Goal: Navigation & Orientation: Find specific page/section

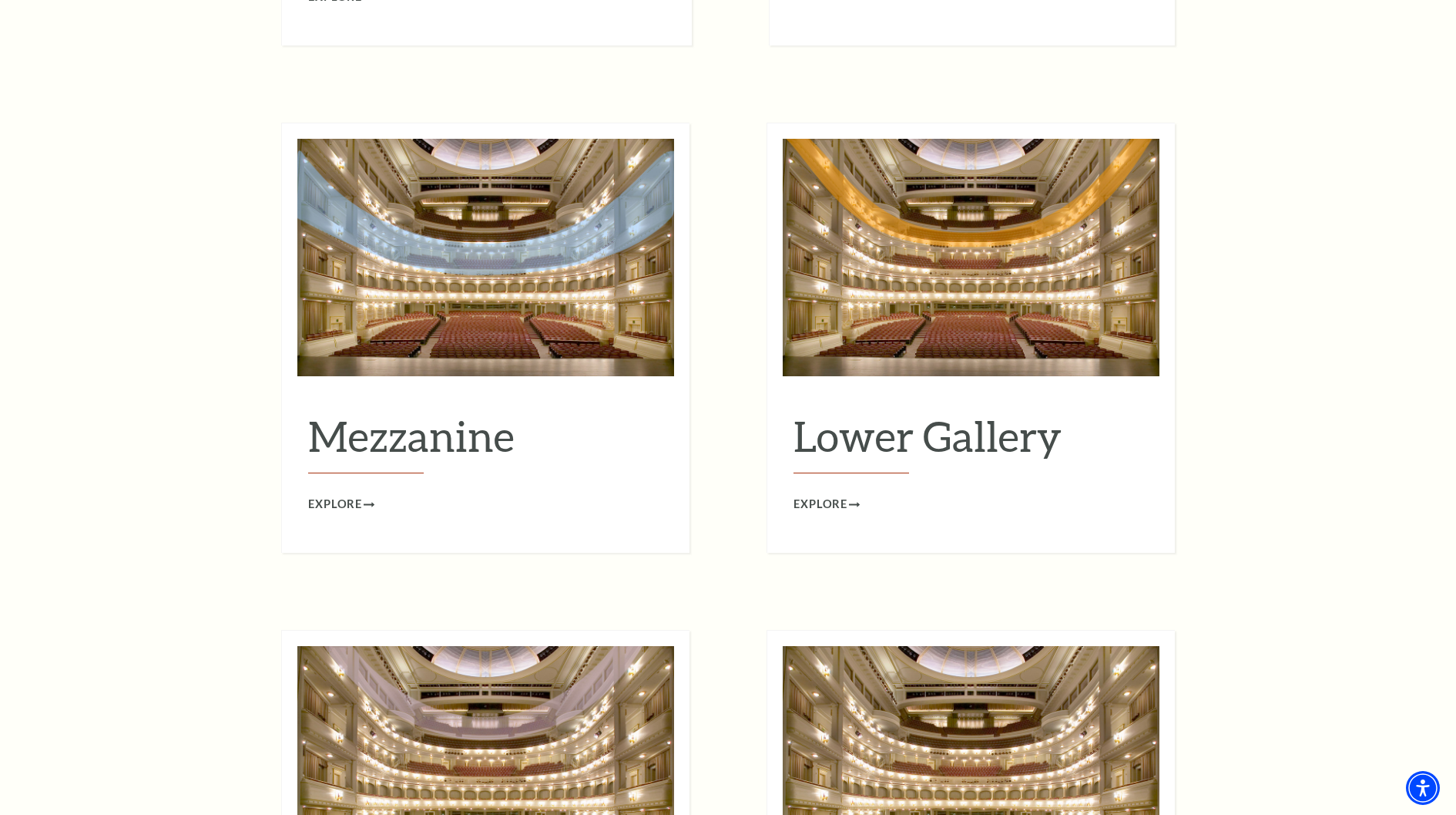
scroll to position [1960, 0]
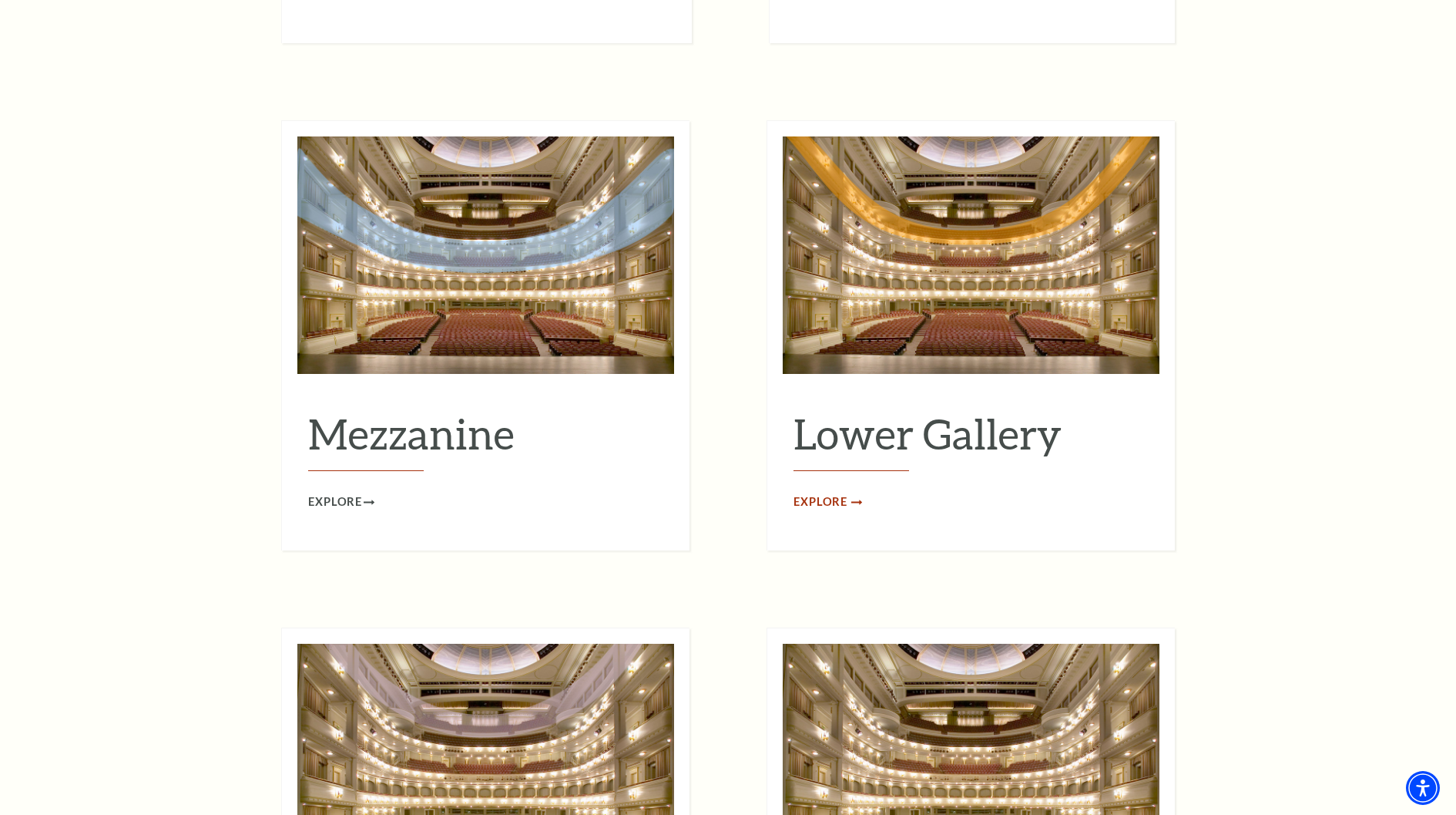
click at [837, 492] on span "Explore" at bounding box center [821, 501] width 54 height 19
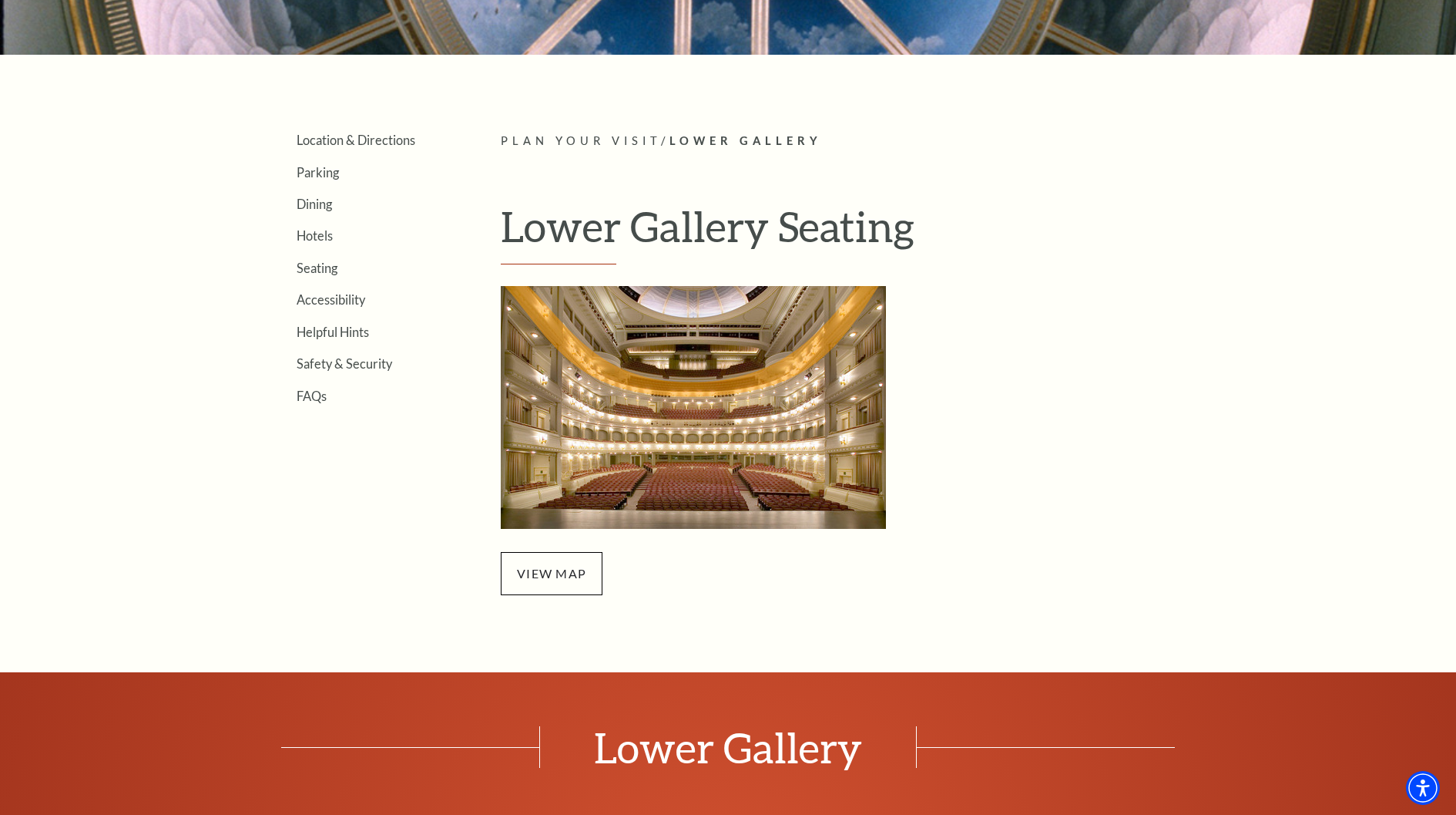
scroll to position [374, 0]
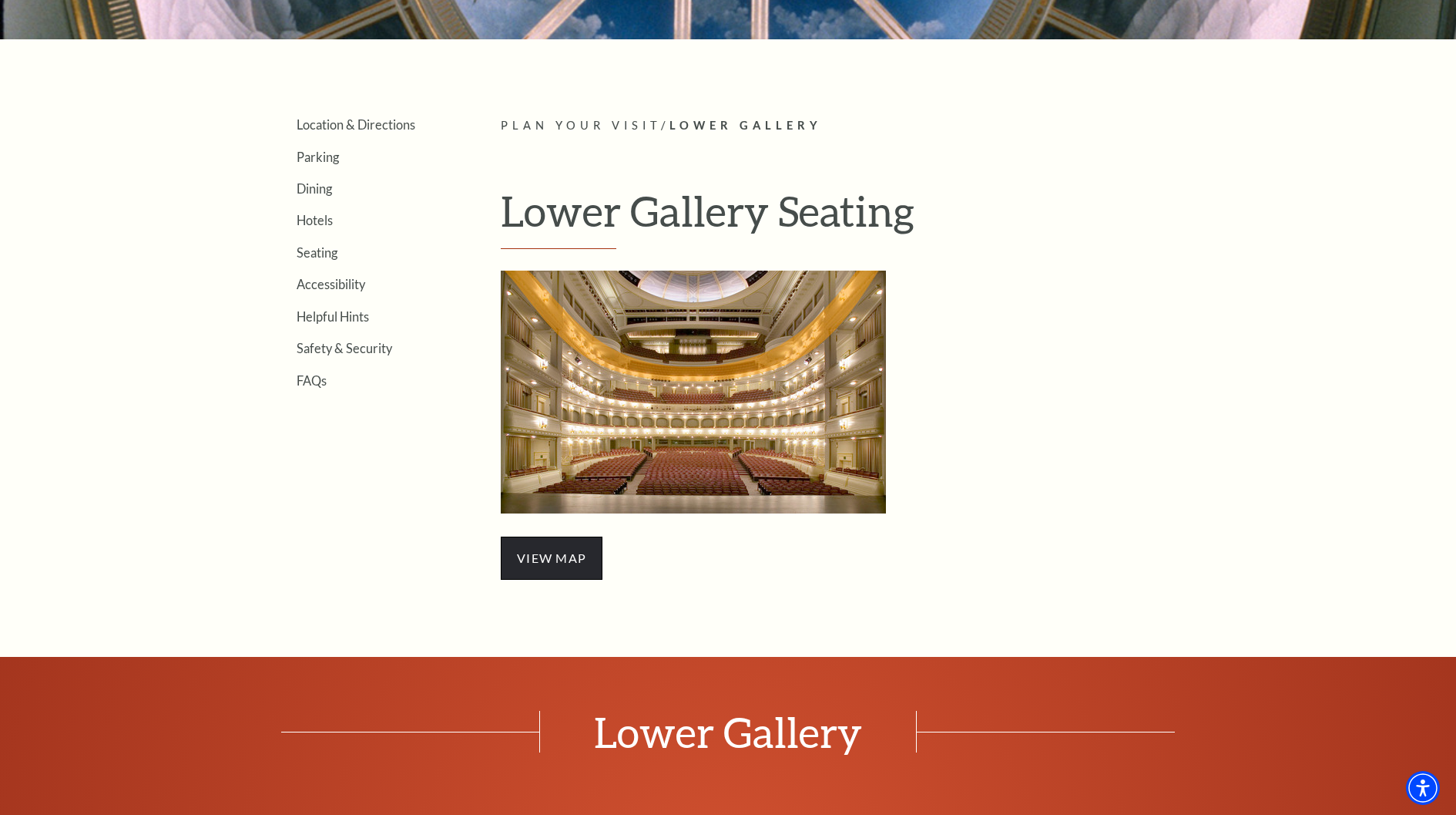
click at [591, 562] on span "view map" at bounding box center [552, 558] width 102 height 43
click at [544, 561] on link "view map" at bounding box center [552, 557] width 70 height 15
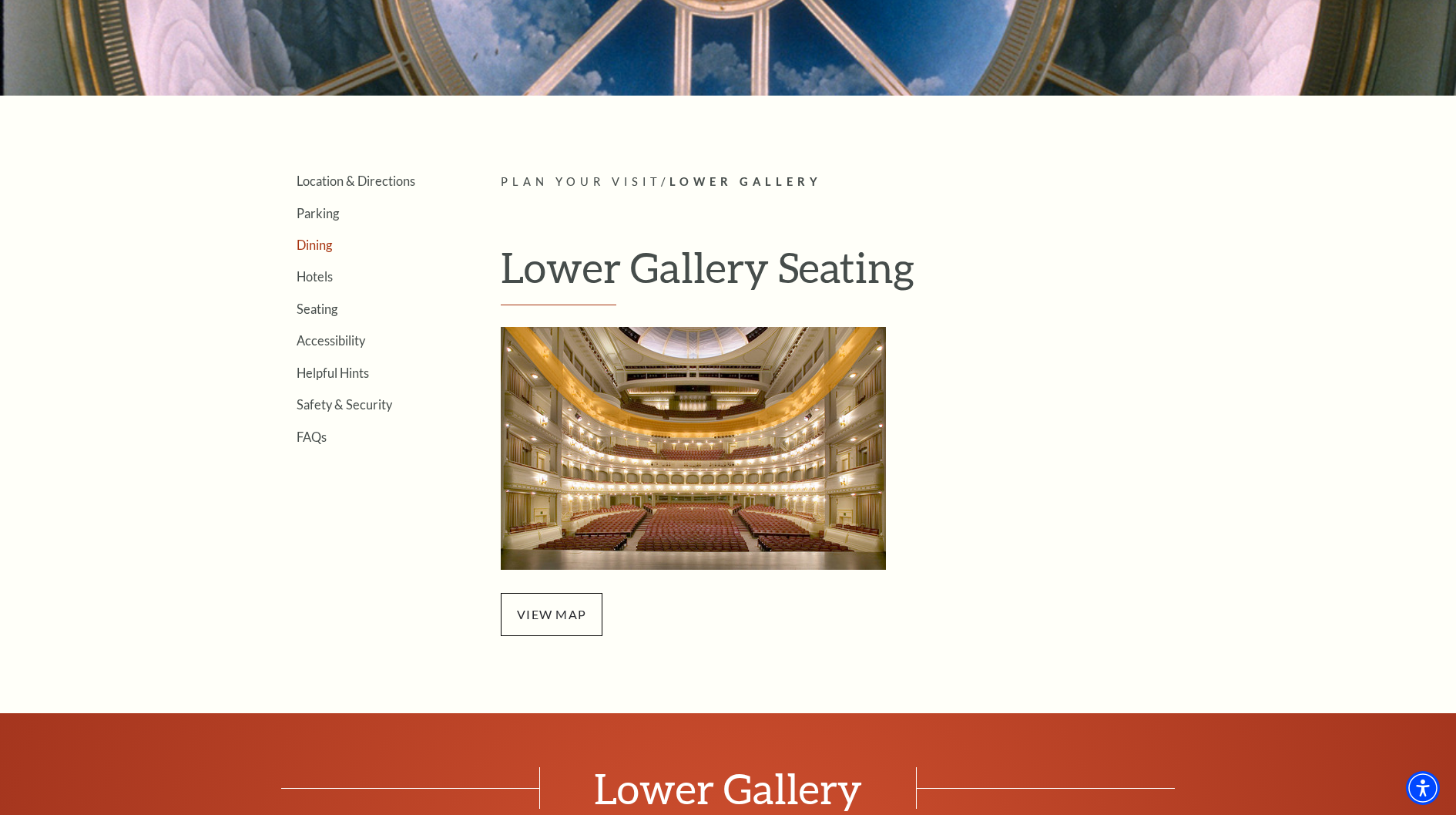
scroll to position [290, 0]
